Goal: Transaction & Acquisition: Purchase product/service

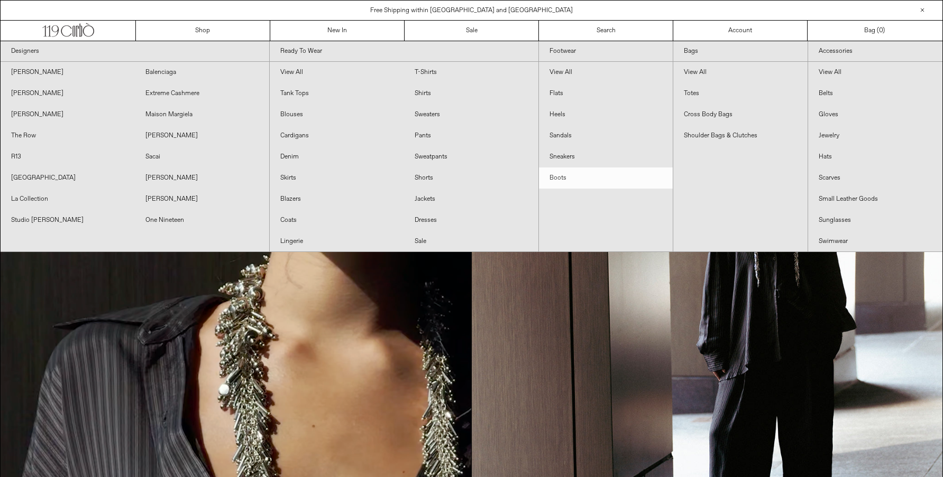
click at [555, 177] on link "Boots" at bounding box center [606, 178] width 134 height 21
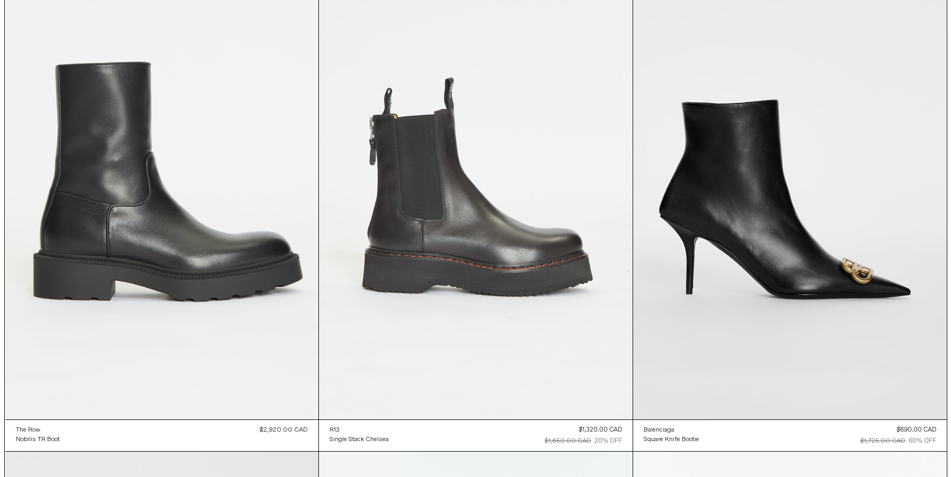
scroll to position [682, 0]
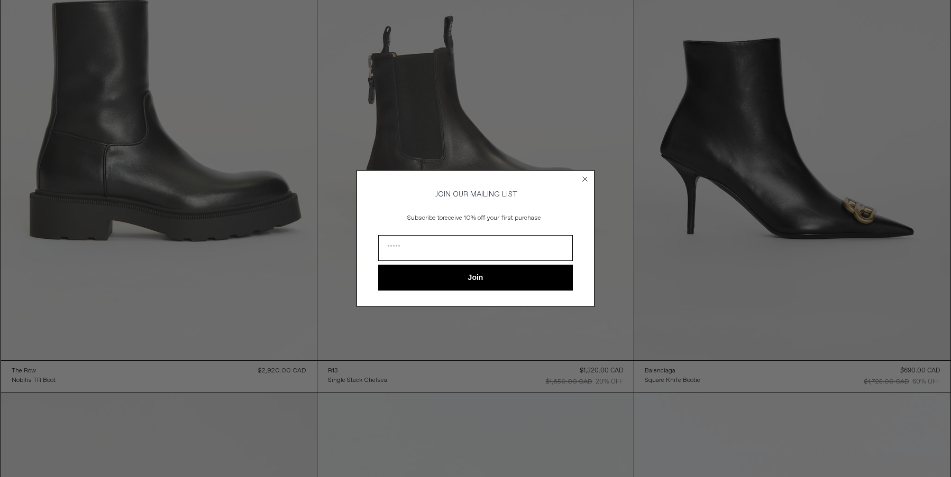
drag, startPoint x: 943, startPoint y: 90, endPoint x: 939, endPoint y: 265, distance: 175.1
click at [942, 281] on html "x by Timesact" at bounding box center [475, 382] width 951 height 2129
click at [583, 174] on circle "Close dialog" at bounding box center [585, 179] width 10 height 10
